Goal: Check status: Check status

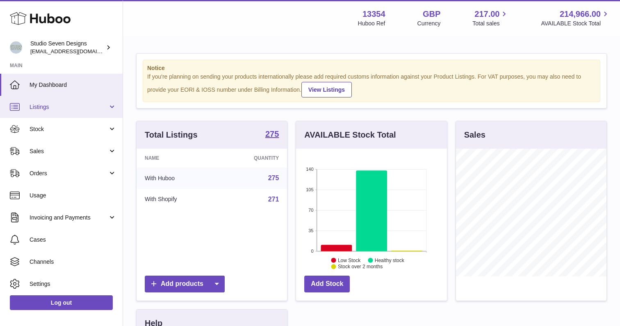
click at [55, 109] on span "Listings" at bounding box center [69, 107] width 78 height 8
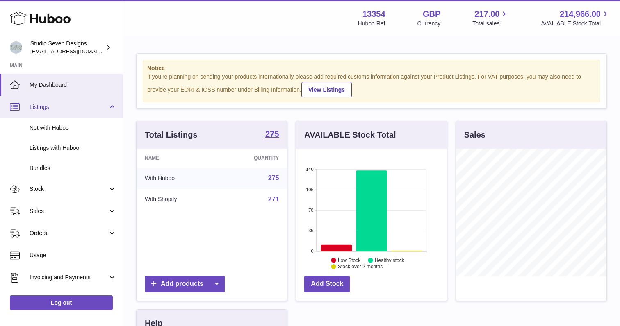
click at [55, 109] on span "Listings" at bounding box center [69, 107] width 78 height 8
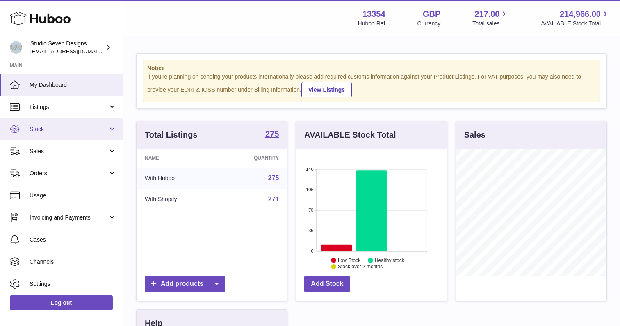
click at [55, 129] on span "Stock" at bounding box center [69, 129] width 78 height 8
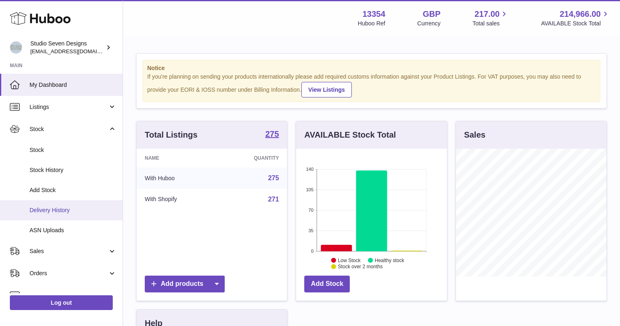
click at [62, 210] on span "Delivery History" at bounding box center [73, 211] width 87 height 8
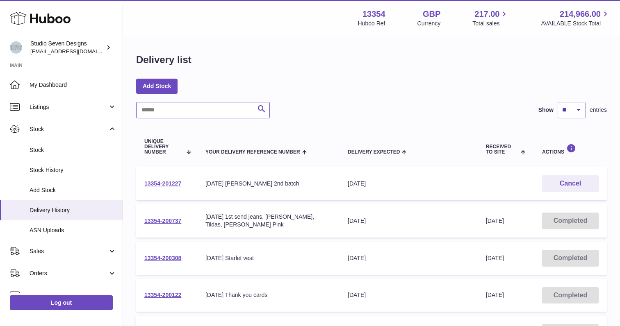
click at [160, 110] on input "text" at bounding box center [203, 110] width 134 height 16
paste input "*****"
type input "*"
click at [172, 222] on link "13354-200737" at bounding box center [162, 221] width 37 height 7
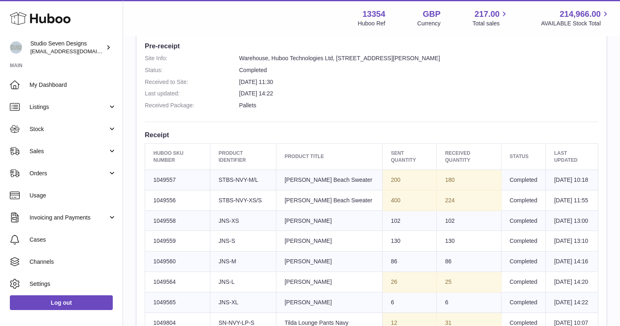
scroll to position [236, 0]
